Goal: Task Accomplishment & Management: Complete application form

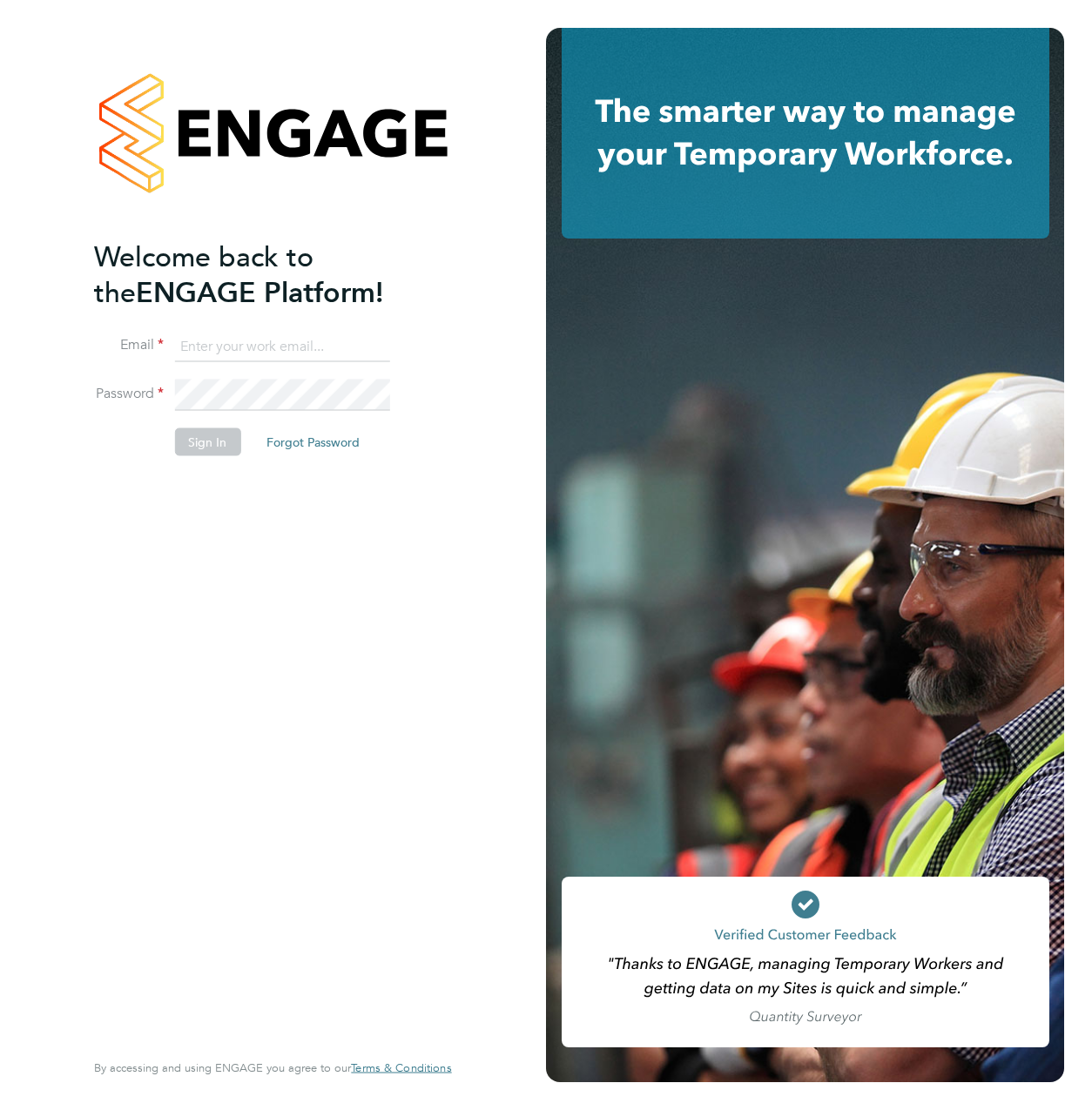
type input "[PERSON_NAME][EMAIL_ADDRESS][PERSON_NAME][DOMAIN_NAME]"
click at [205, 439] on button "Sign In" at bounding box center [208, 442] width 67 height 28
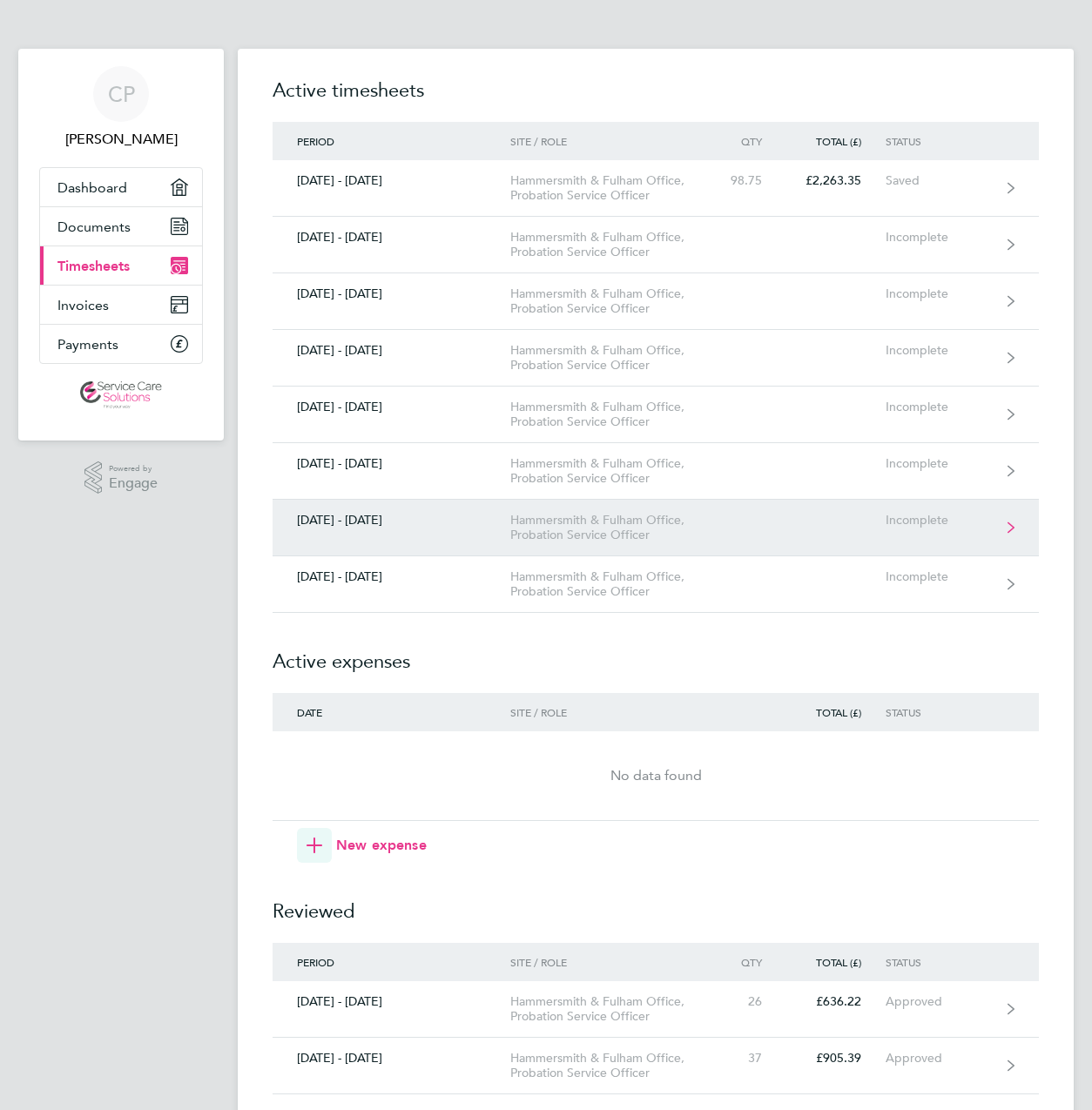
click at [735, 531] on link "25 - 31 Aug 2025 Hammersmith & Fulham Office, Probation Service Officer Incompl…" at bounding box center [655, 528] width 766 height 57
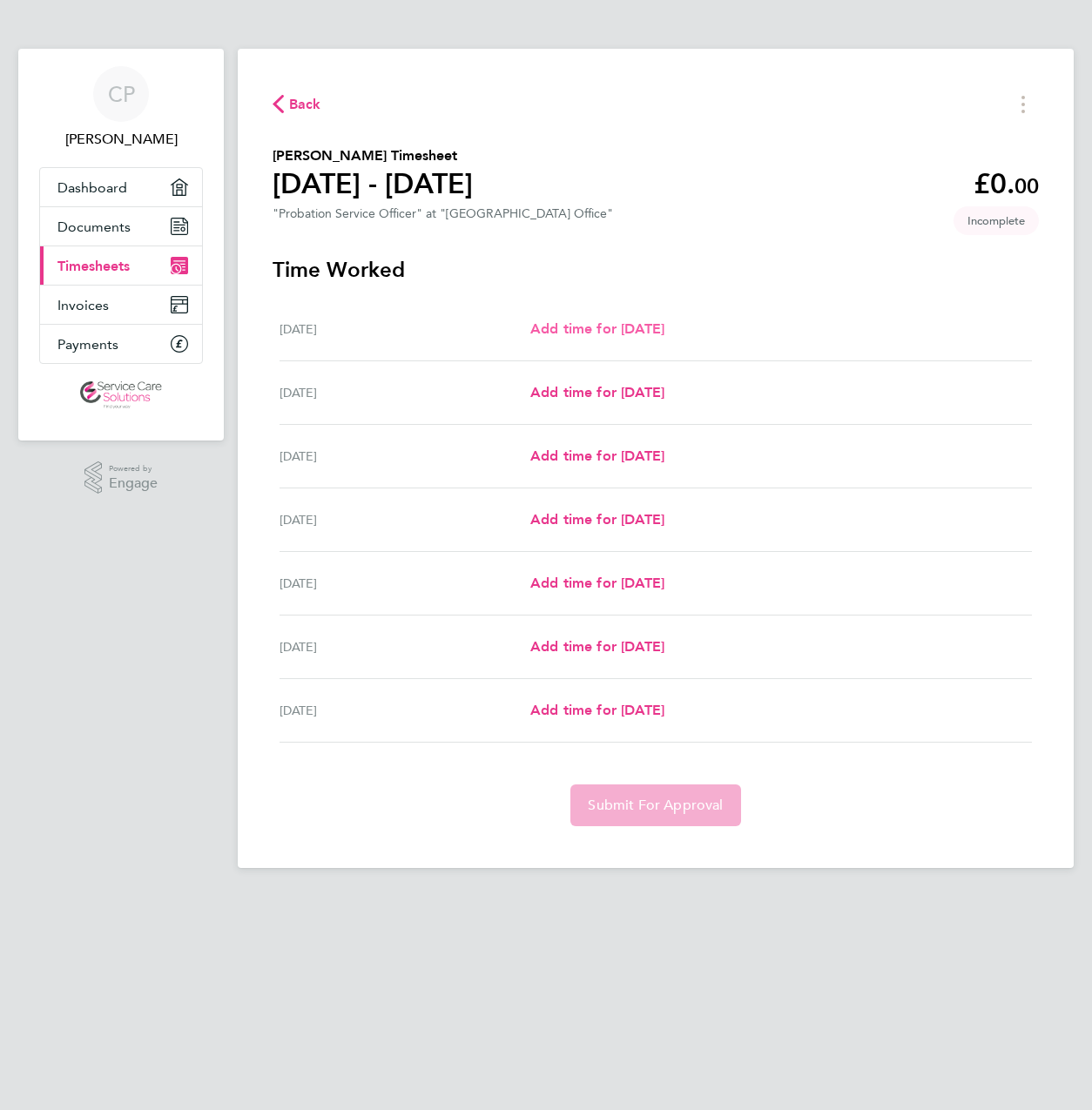
click at [665, 327] on span "Add time for Mon 25 Aug" at bounding box center [597, 328] width 134 height 17
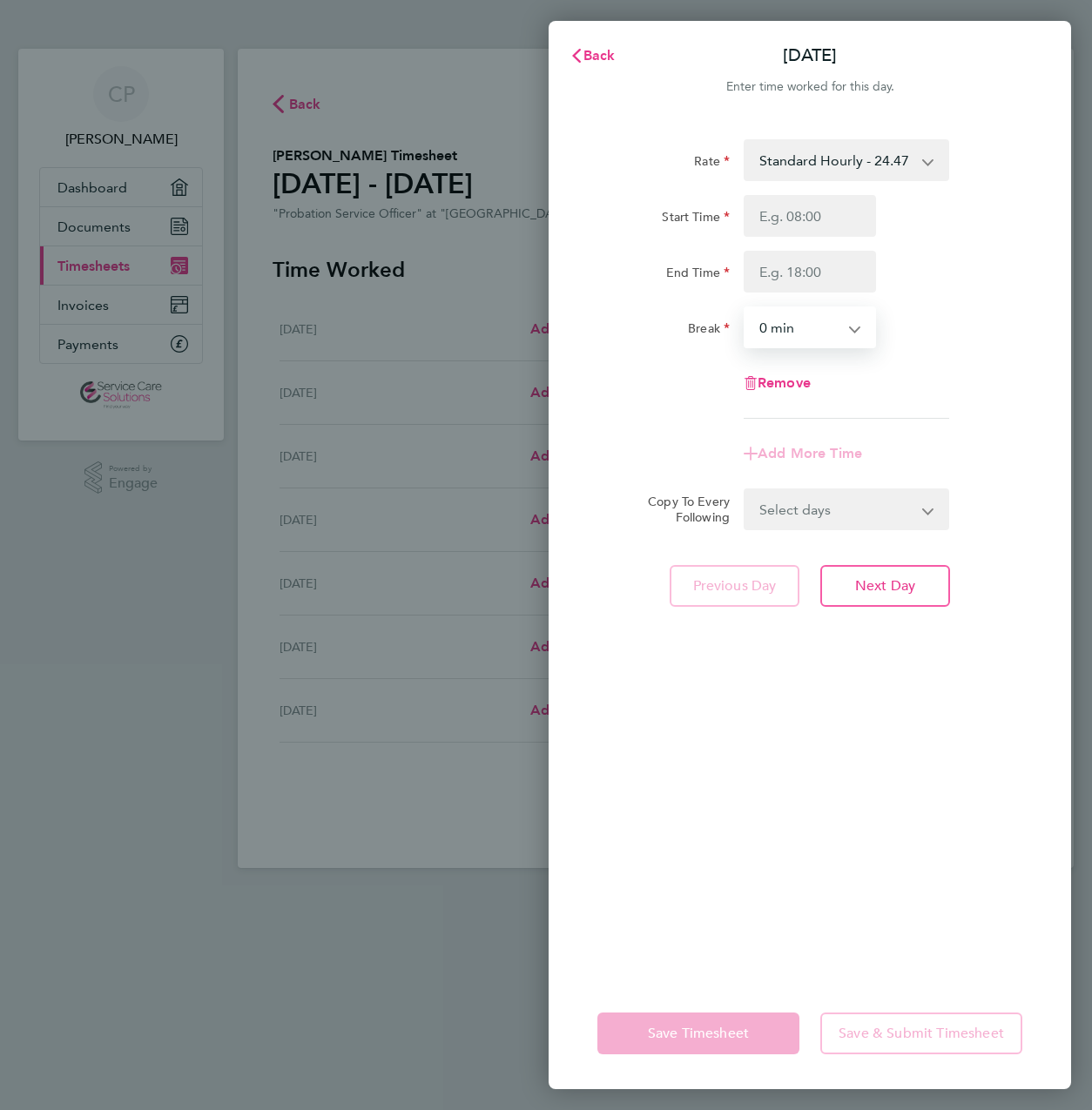
click at [811, 329] on select "0 min 15 min 30 min 45 min 60 min 75 min 90 min" at bounding box center [799, 327] width 108 height 39
select select "60"
click at [745, 308] on select "0 min 15 min 30 min 45 min 60 min 75 min 90 min" at bounding box center [799, 327] width 108 height 39
click at [841, 226] on input "Start Time" at bounding box center [809, 216] width 132 height 42
type input "08:45"
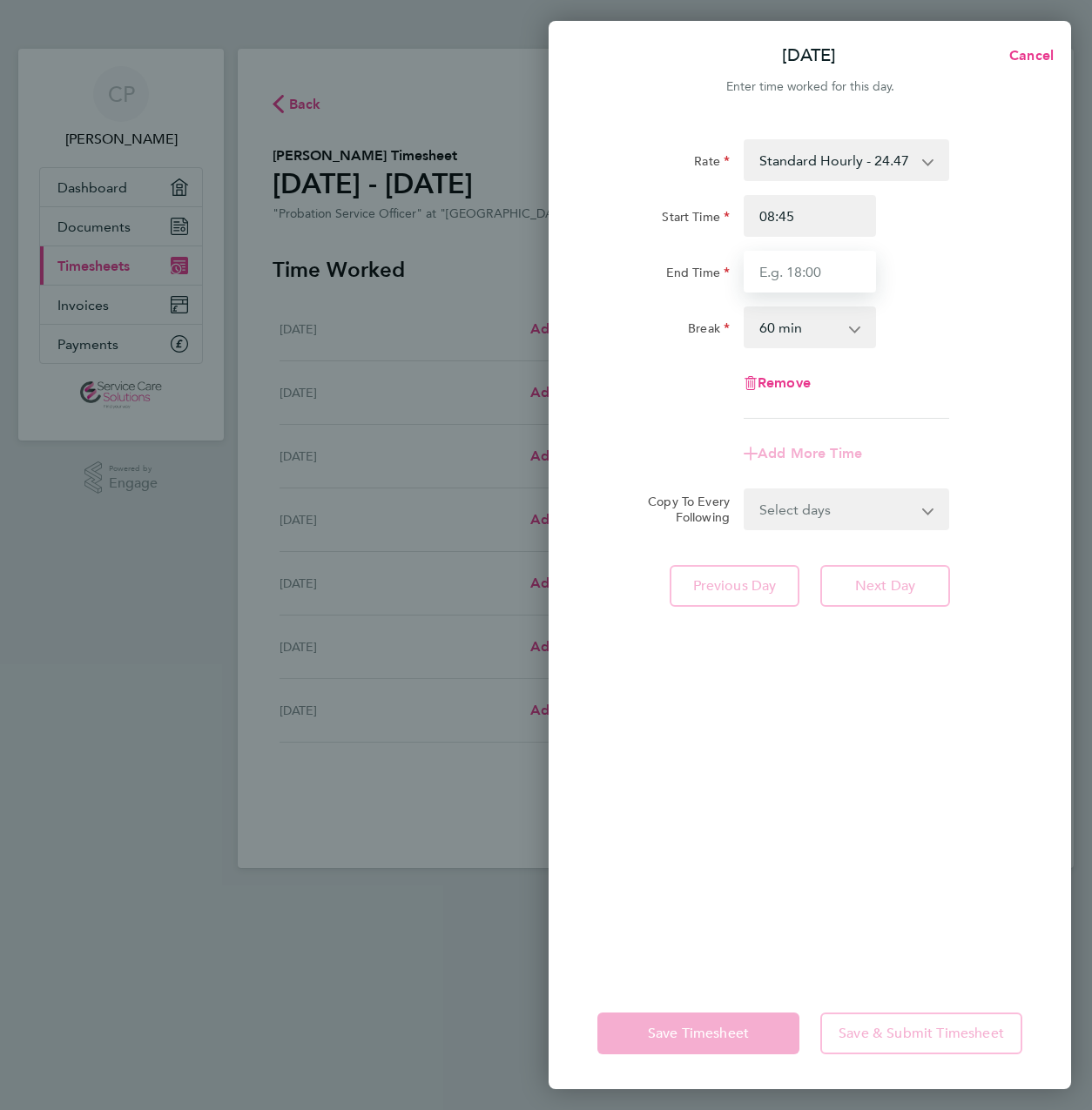
click at [838, 278] on input "End Time" at bounding box center [809, 271] width 132 height 42
type input "17:00"
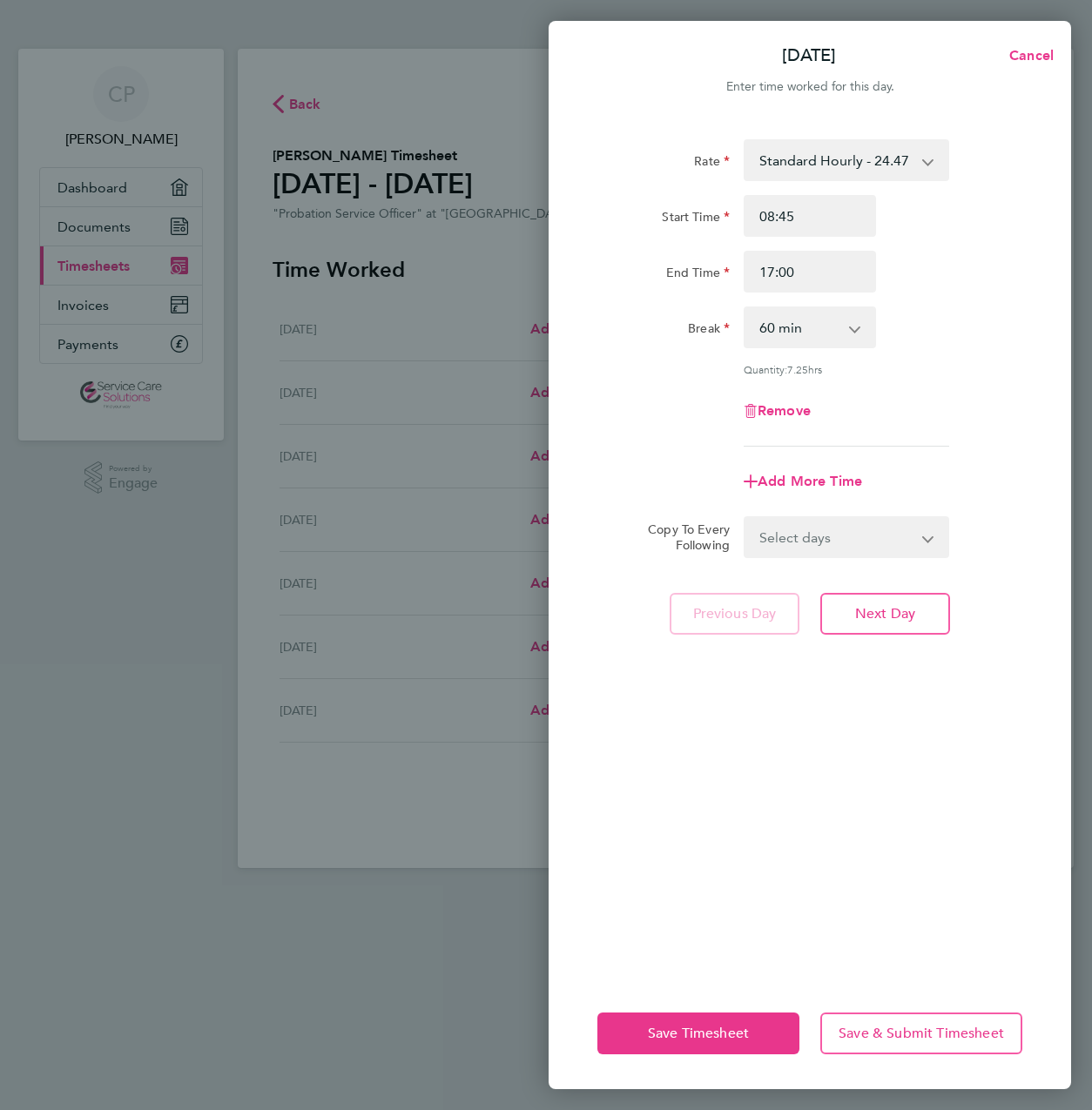
click at [928, 514] on form "Rate Standard Hourly - 24.47 Start Time 08:45 End Time 17:00 Break 0 min 15 min…" at bounding box center [809, 348] width 425 height 418
click at [927, 535] on select "Select days Day Weekday (Mon-Fri) Weekend (Sat-Sun) Tuesday Wednesday Thursday …" at bounding box center [836, 537] width 183 height 39
select select "WEEKDAY"
click at [745, 518] on select "Select days Day Weekday (Mon-Fri) Weekend (Sat-Sun) Tuesday Wednesday Thursday …" at bounding box center [836, 537] width 183 height 39
select select "2025-08-31"
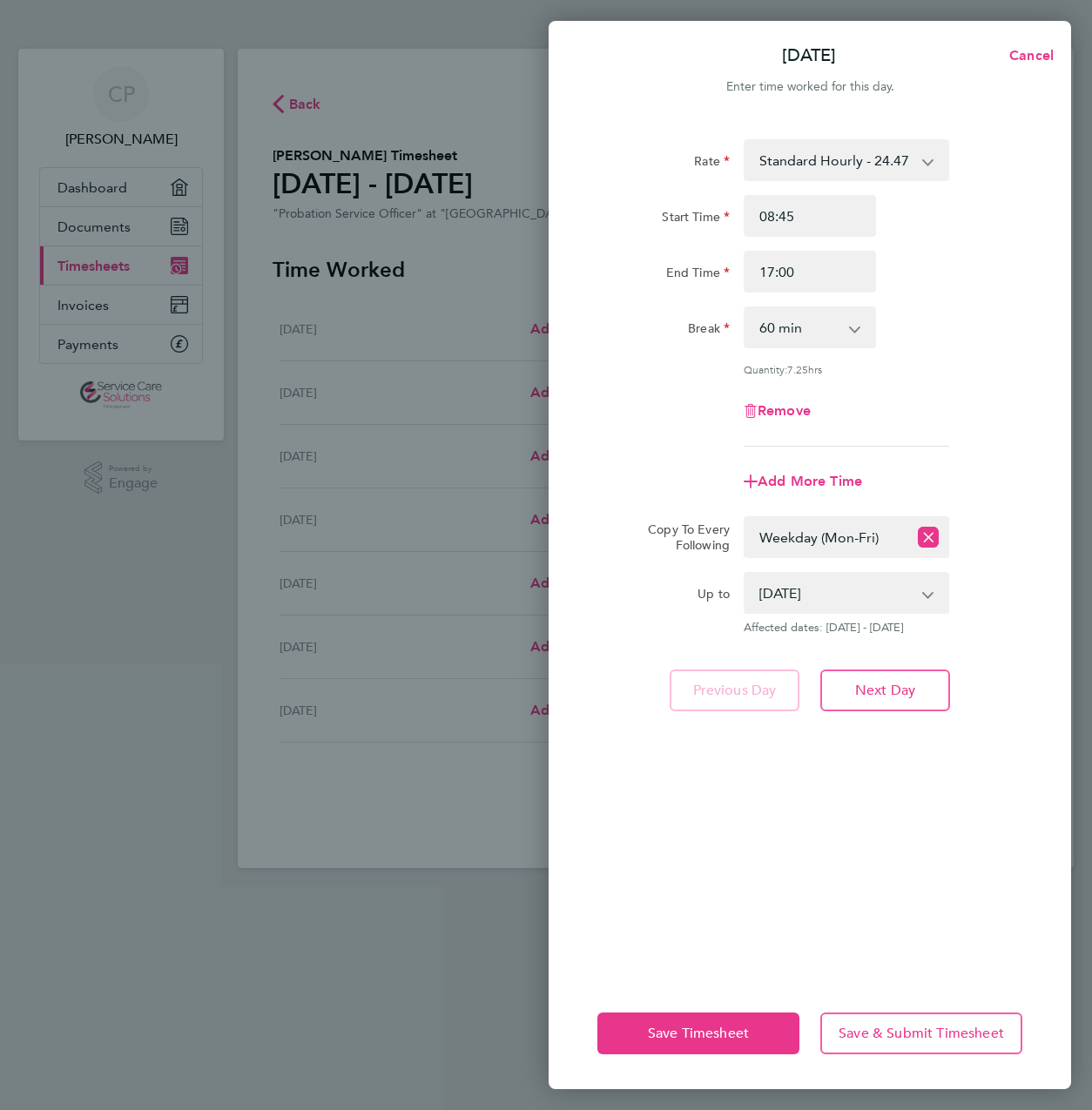
click at [905, 771] on div "Rate Standard Hourly - 24.47 Start Time 08:45 End Time 17:00 Break 0 min 15 min…" at bounding box center [809, 547] width 523 height 859
click at [708, 1043] on button "Save Timesheet" at bounding box center [698, 1033] width 202 height 42
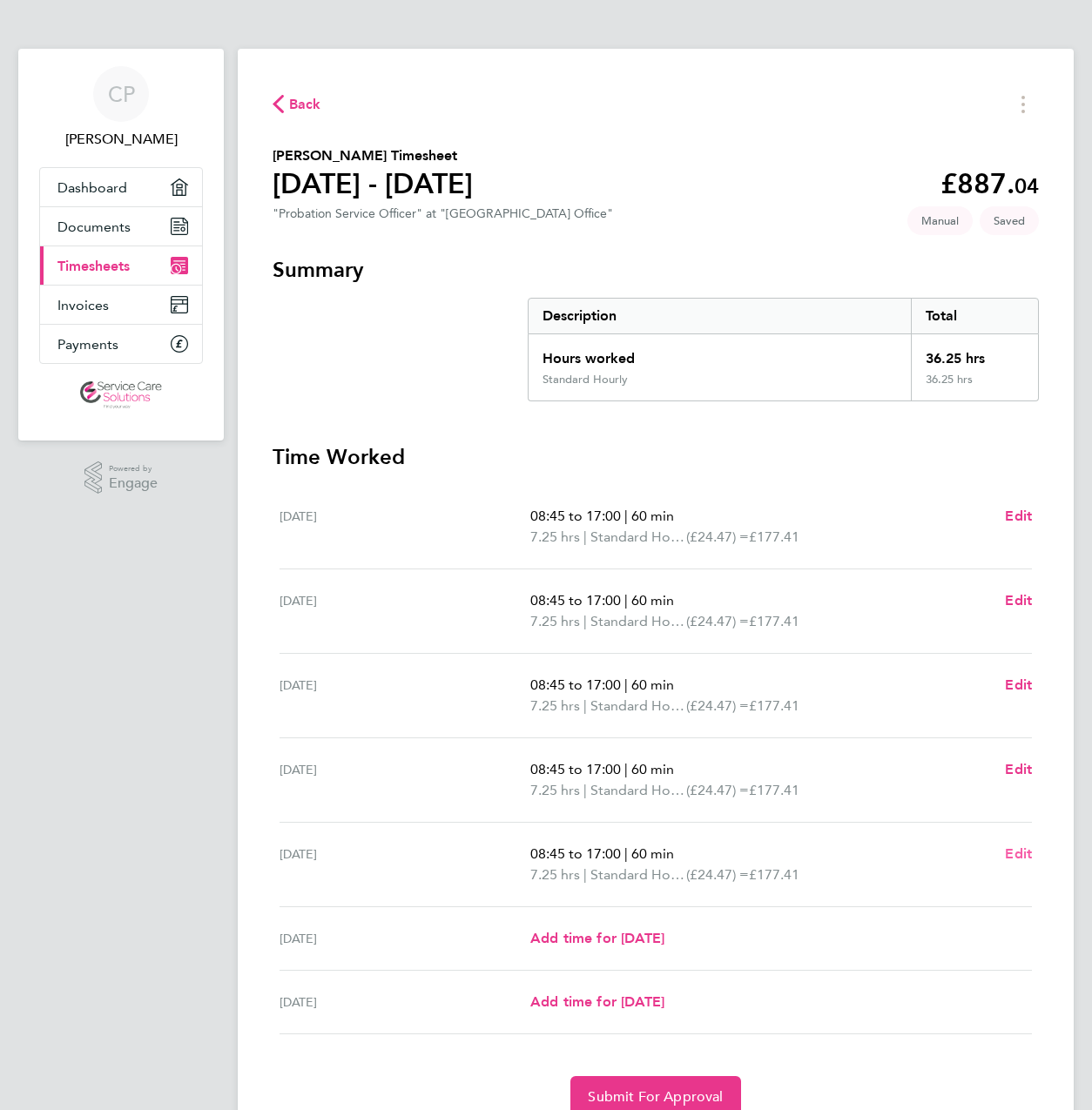
click at [1011, 856] on span "Edit" at bounding box center [1018, 853] width 27 height 17
select select "60"
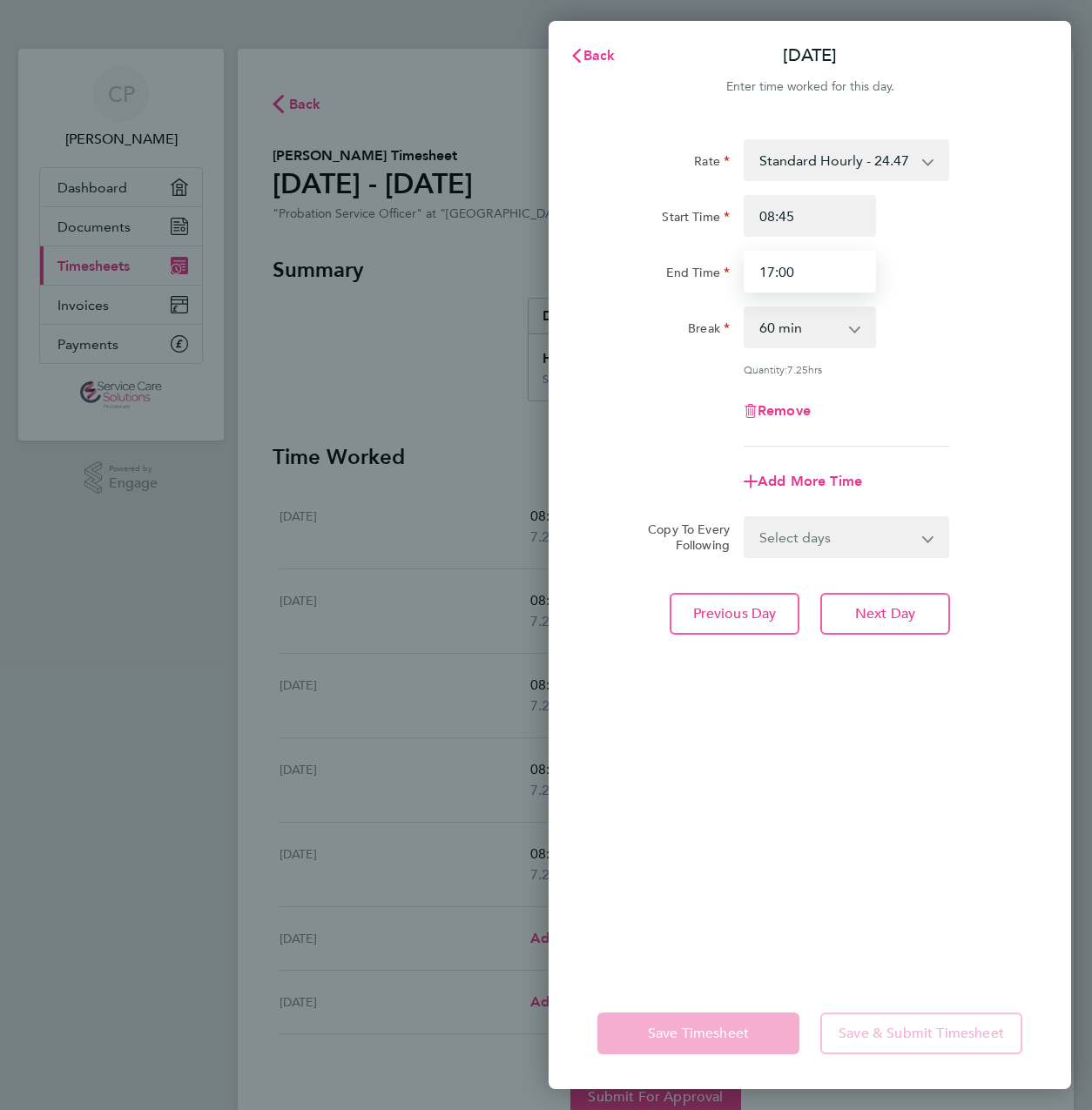
click at [833, 276] on input "17:00" at bounding box center [809, 271] width 132 height 42
type input "13:00"
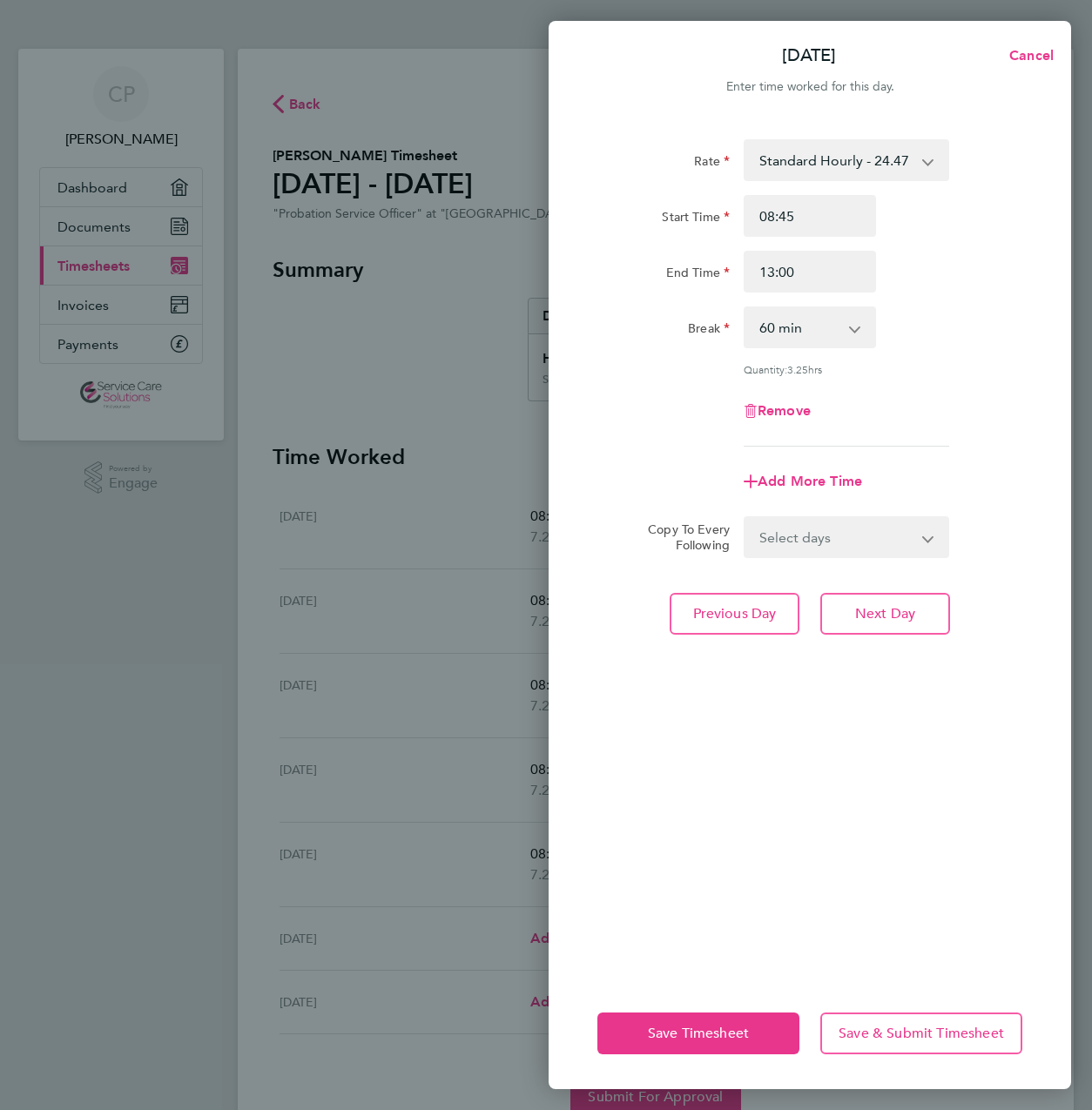
click at [913, 214] on div "Start Time 08:45" at bounding box center [809, 216] width 439 height 42
click at [726, 1030] on span "Save Timesheet" at bounding box center [698, 1033] width 101 height 18
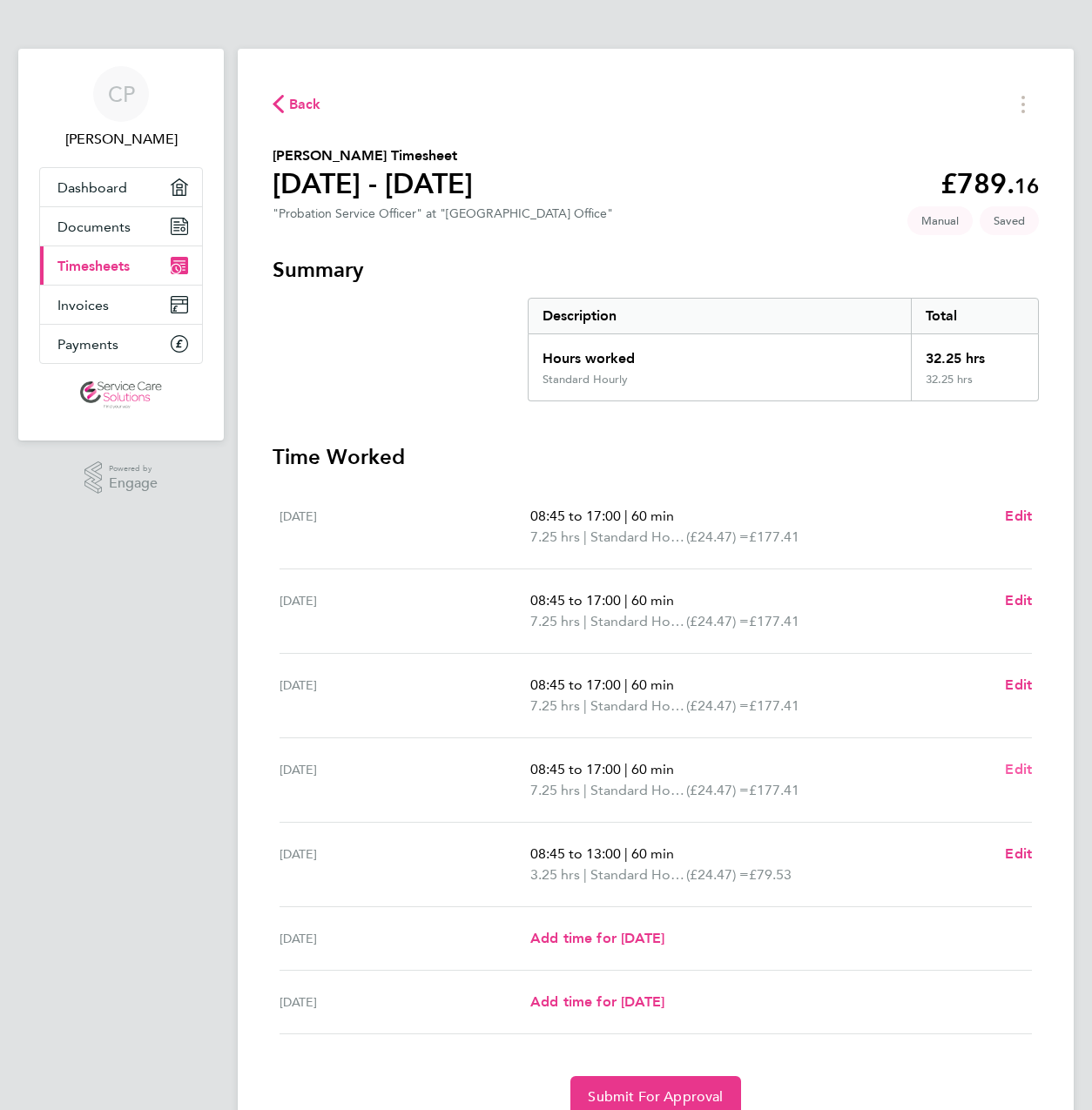
click at [1012, 767] on span "Edit" at bounding box center [1018, 769] width 27 height 17
select select "60"
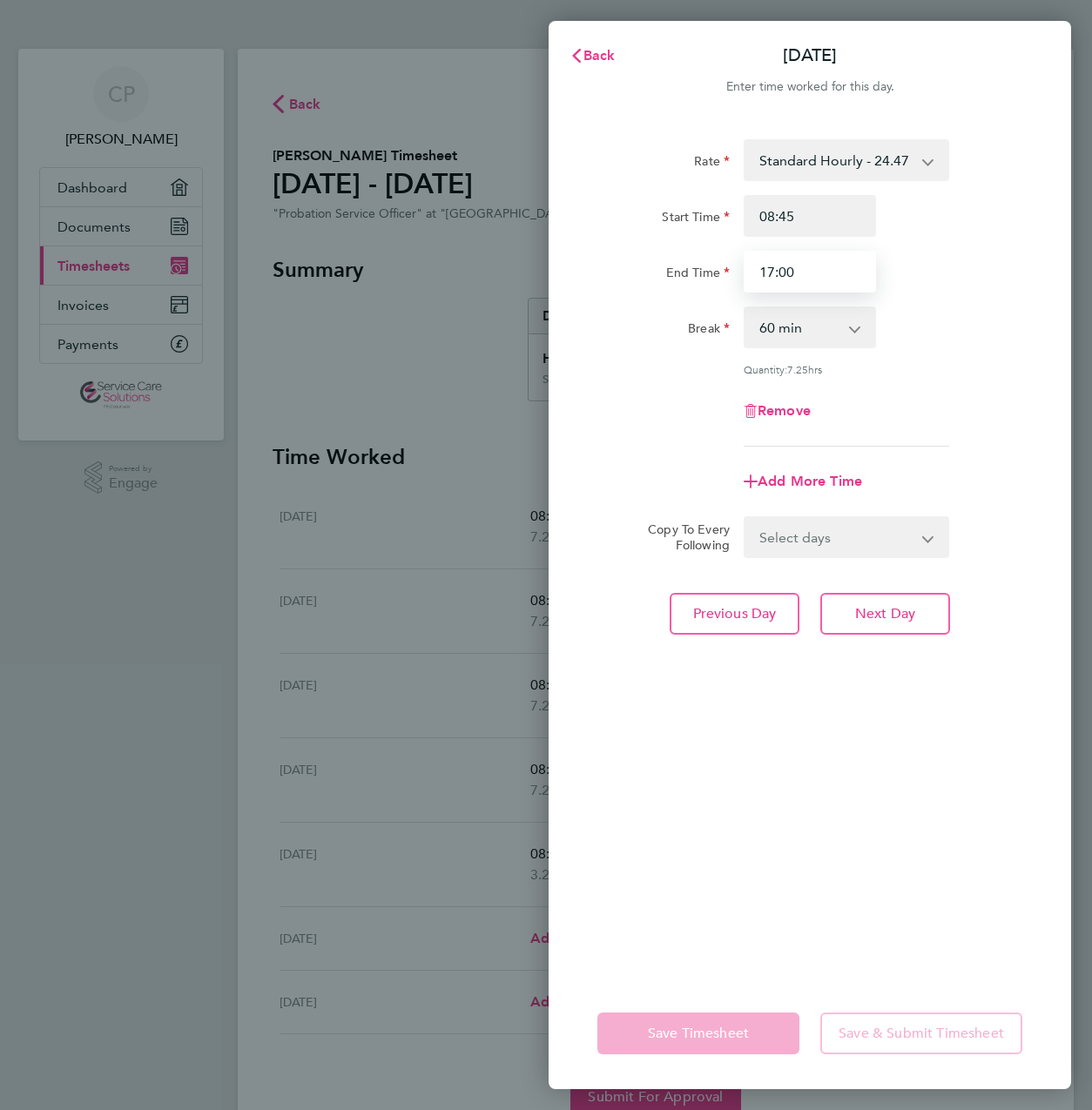
click at [835, 272] on input "17:00" at bounding box center [809, 271] width 132 height 42
type input "13:00"
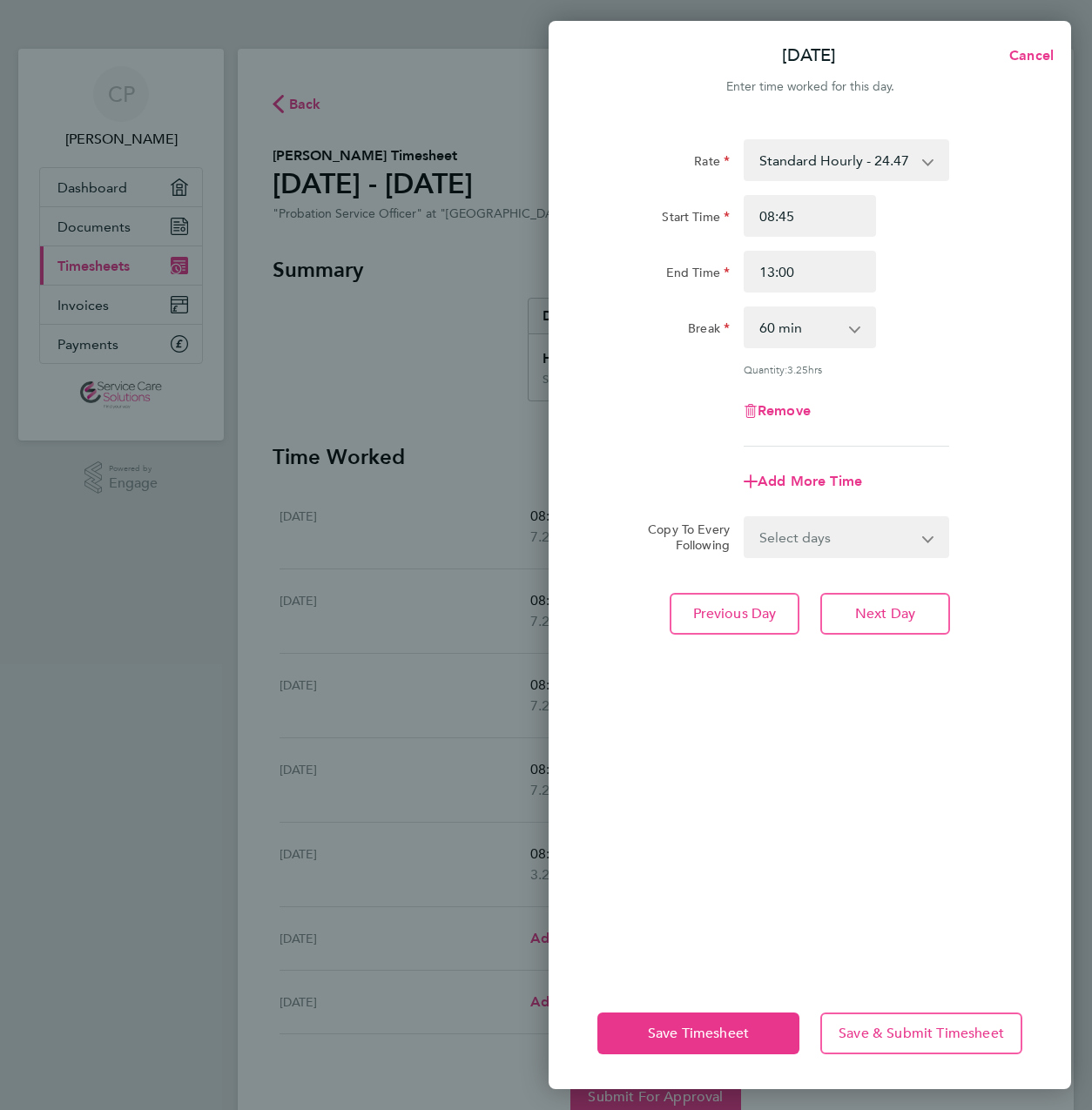
click at [899, 671] on div "Rate Standard Hourly - 24.47 Start Time 08:45 End Time 13:00 Break 0 min 15 min…" at bounding box center [809, 547] width 523 height 859
click at [718, 1043] on button "Save Timesheet" at bounding box center [698, 1033] width 202 height 42
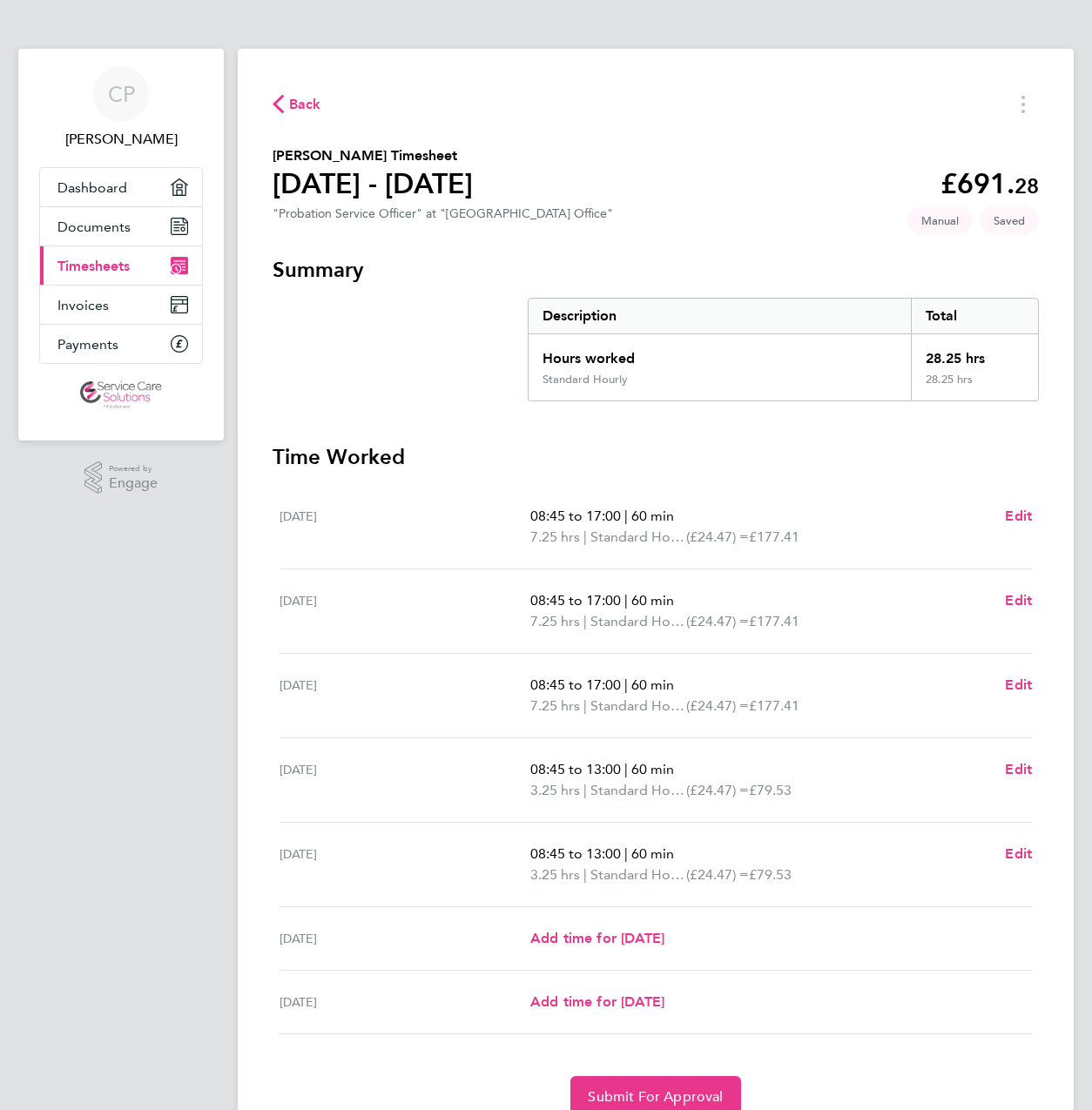
click at [915, 700] on p "7.25 hrs | Standard Hourly (£24.47) = £177.41" at bounding box center [761, 706] width 461 height 21
click at [697, 1088] on span "Submit For Approval" at bounding box center [655, 1097] width 135 height 18
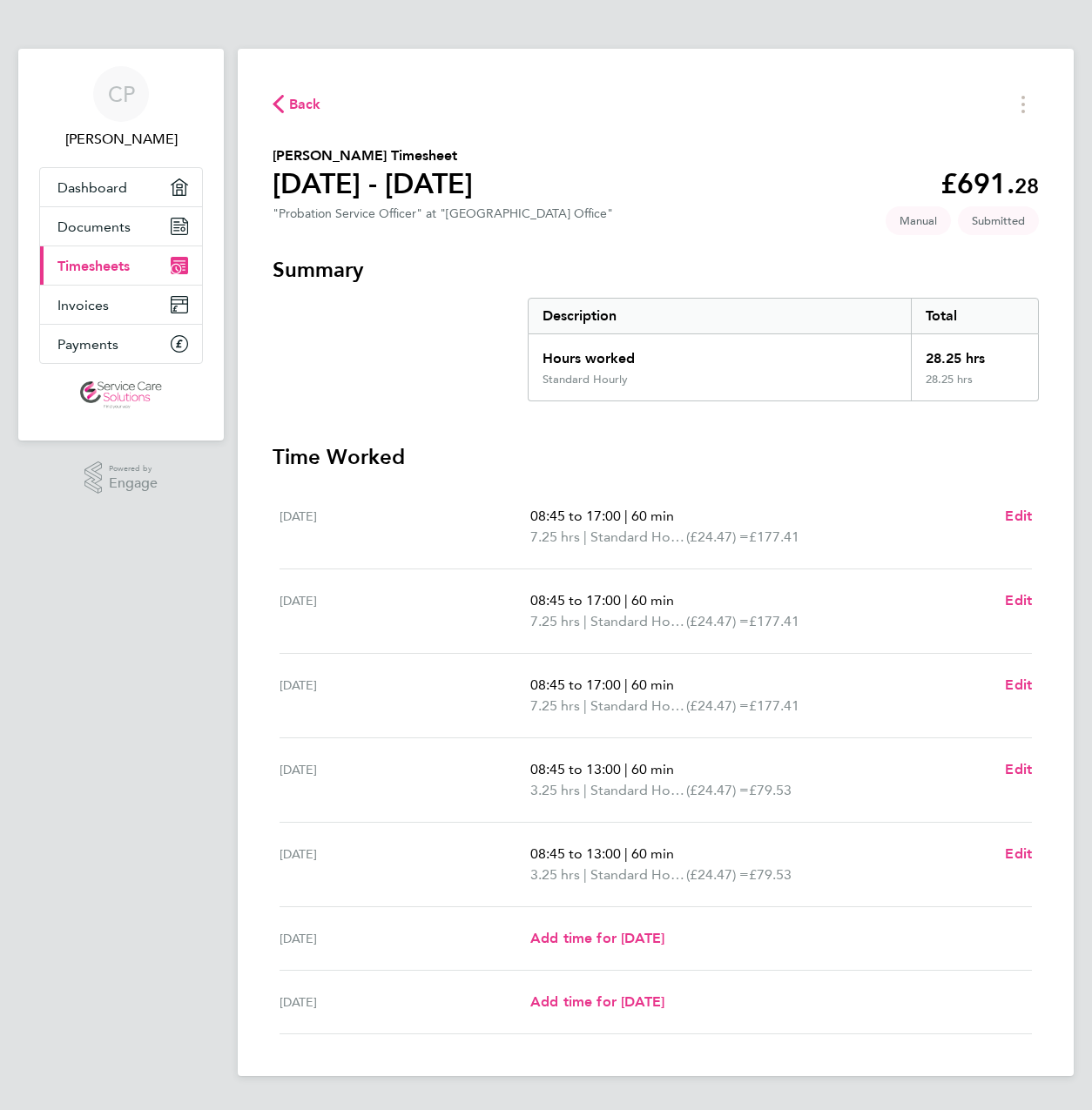
click at [120, 861] on app-navbar "CP Colin Paton Applications: Dashboard Documents Current page: Timesheets Invoi…" at bounding box center [121, 576] width 206 height 1055
